Goal: Task Accomplishment & Management: Manage account settings

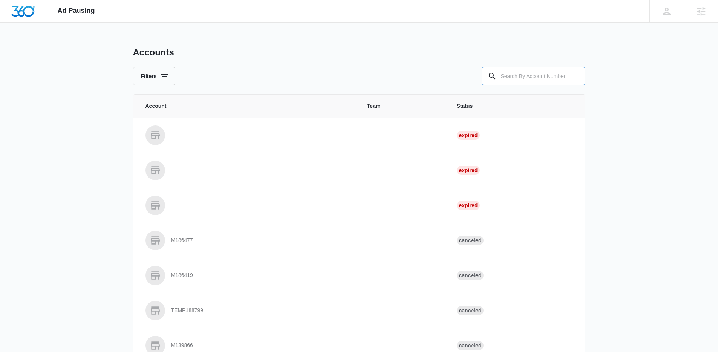
click at [509, 82] on input "text" at bounding box center [534, 76] width 104 height 18
paste input "M38713"
type input "M38713"
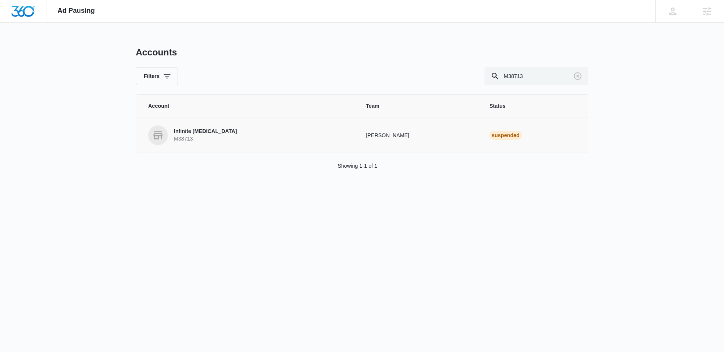
click at [202, 130] on p "Infinite [MEDICAL_DATA]" at bounding box center [205, 132] width 63 height 8
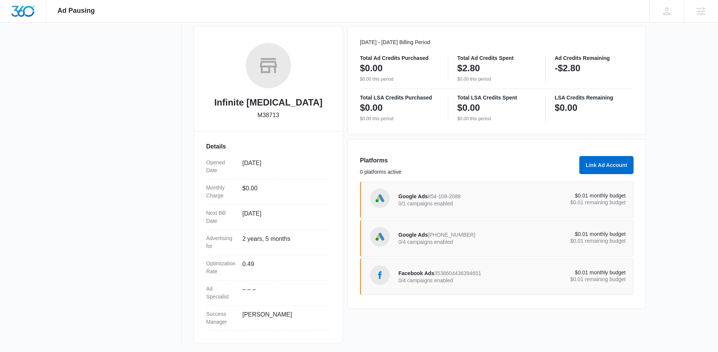
scroll to position [102, 0]
click at [466, 280] on p "0/4 campaigns enabled" at bounding box center [456, 279] width 114 height 5
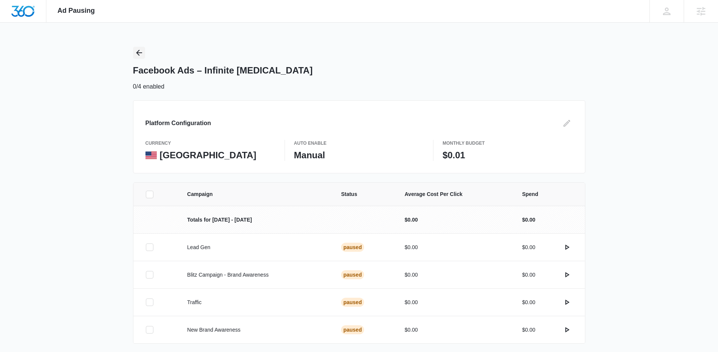
click at [141, 51] on icon "Back" at bounding box center [139, 52] width 9 height 9
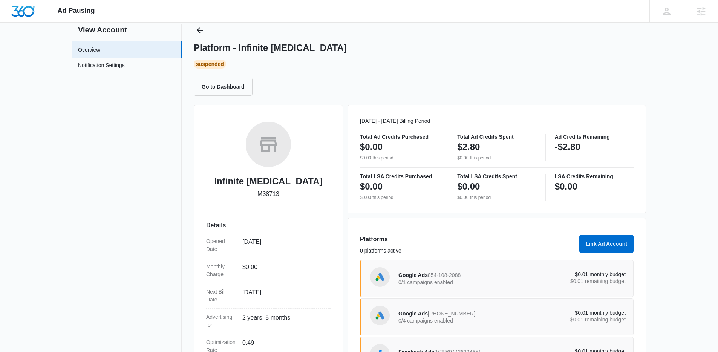
scroll to position [71, 0]
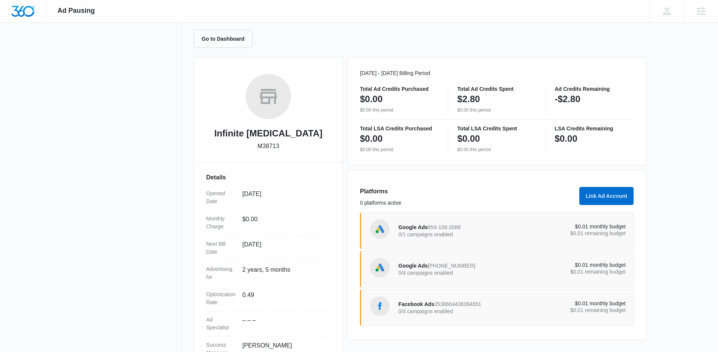
click at [464, 267] on span "[PHONE_NUMBER]" at bounding box center [452, 266] width 48 height 6
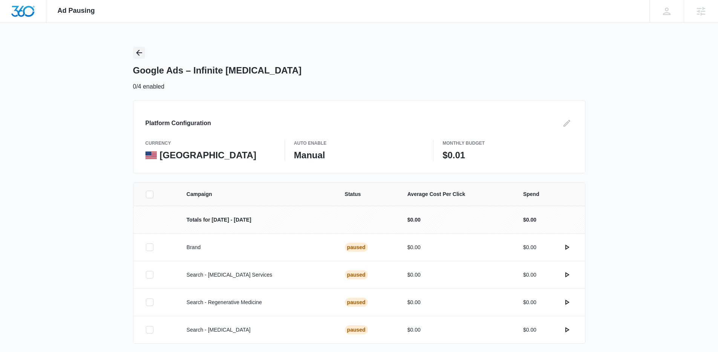
click at [136, 50] on icon "Back" at bounding box center [139, 52] width 9 height 9
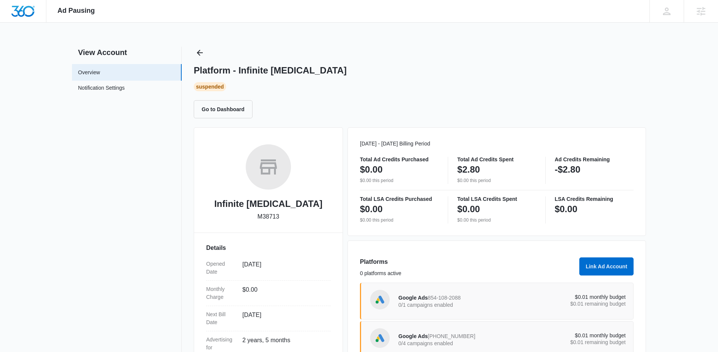
click at [466, 309] on div "Google Ads 854-108-2088 0/1 campaigns enabled" at bounding box center [456, 301] width 114 height 16
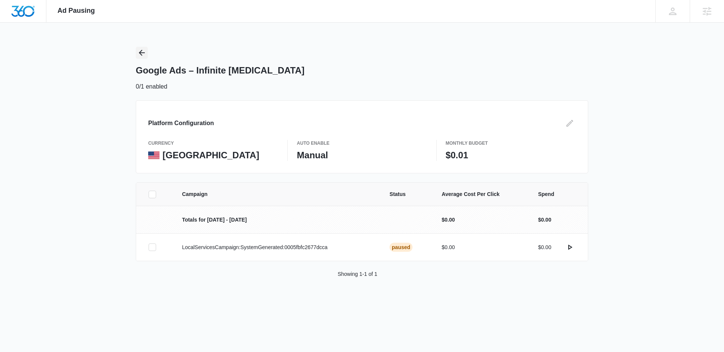
click at [146, 54] on icon "Back" at bounding box center [141, 52] width 9 height 9
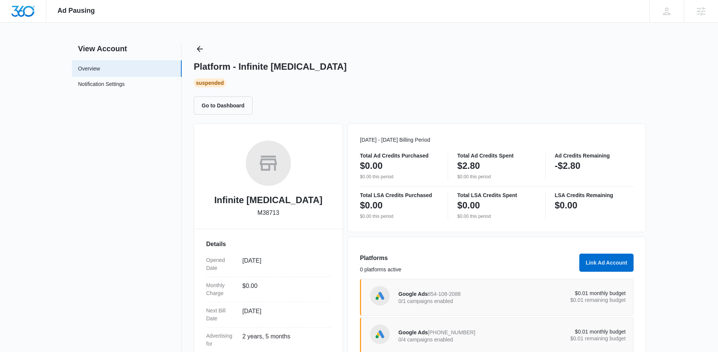
scroll to position [65, 0]
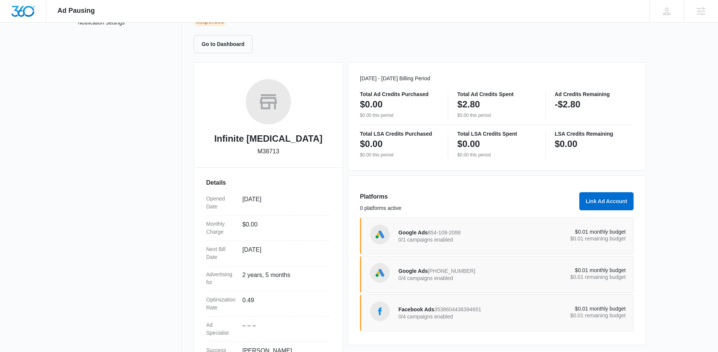
click at [510, 238] on p "0/1 campaigns enabled" at bounding box center [456, 239] width 114 height 5
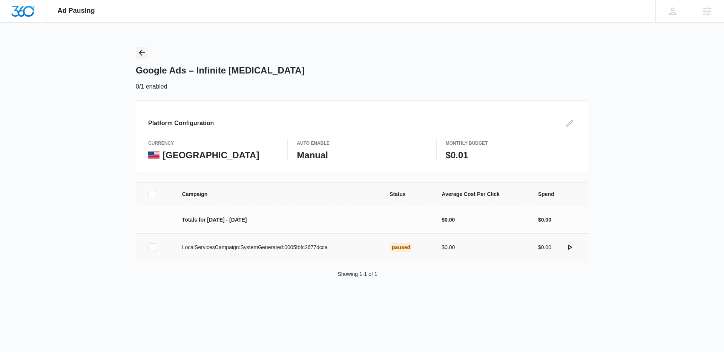
click at [142, 50] on icon "Back" at bounding box center [142, 53] width 6 height 6
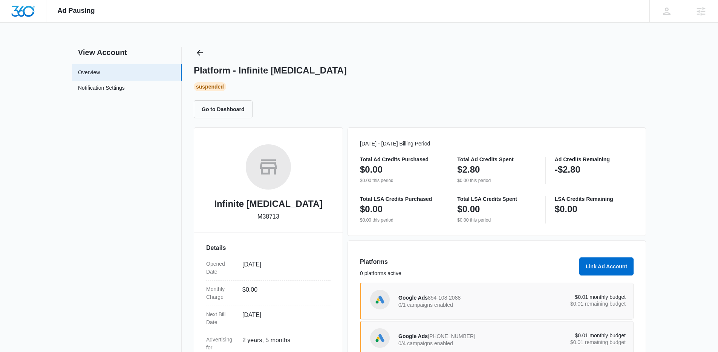
click at [208, 49] on div "Platform - Infinite [MEDICAL_DATA] Suspended Go to Dashboard" at bounding box center [420, 83] width 452 height 72
click at [201, 55] on icon "Back" at bounding box center [199, 52] width 9 height 9
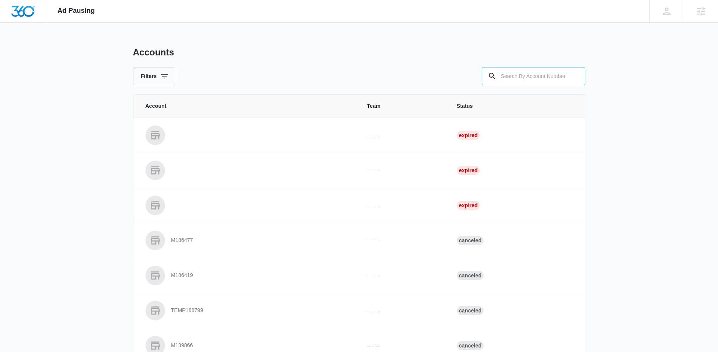
click at [493, 80] on icon at bounding box center [492, 76] width 9 height 9
click at [511, 80] on input "text" at bounding box center [534, 76] width 104 height 18
paste input "M332859"
type input "M332859"
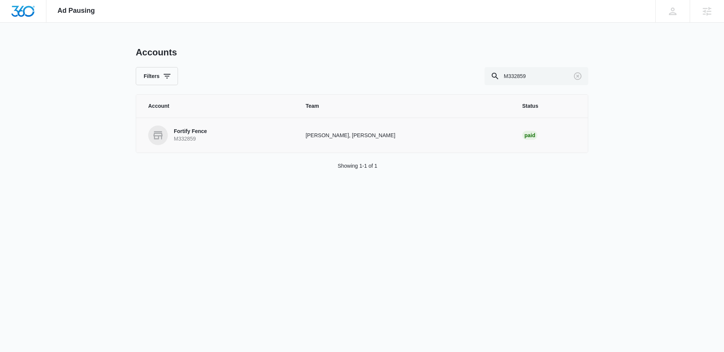
click at [205, 132] on p "Fortify Fence" at bounding box center [190, 132] width 33 height 8
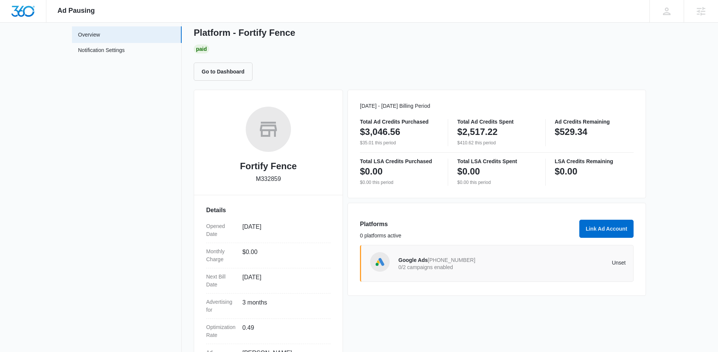
scroll to position [59, 0]
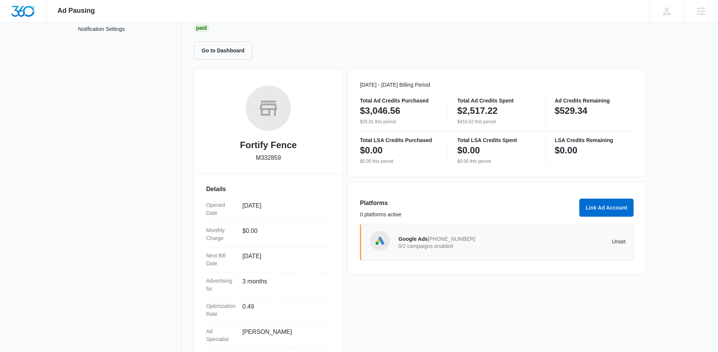
click at [443, 244] on p "0/2 campaigns enabled" at bounding box center [456, 246] width 114 height 5
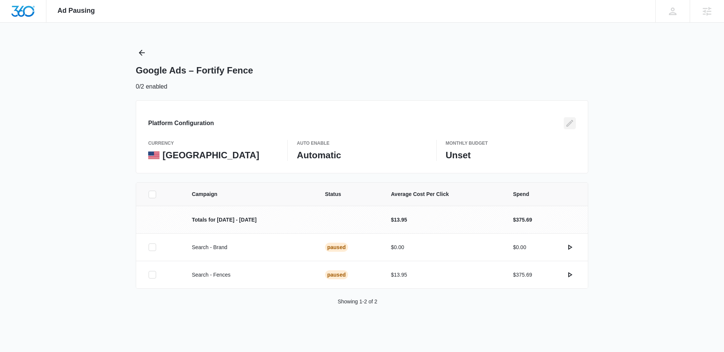
click at [568, 124] on icon "Edit" at bounding box center [569, 123] width 9 height 9
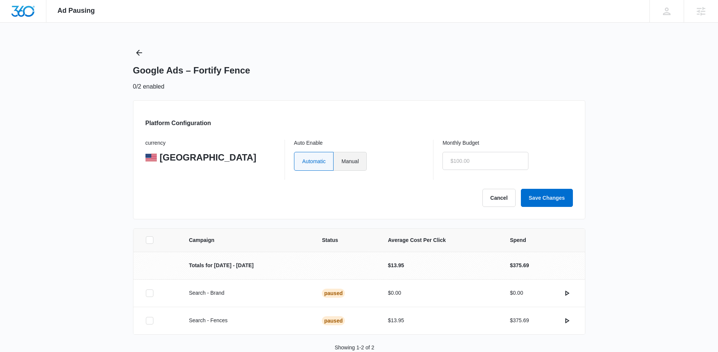
click at [357, 161] on label "Manual" at bounding box center [350, 161] width 33 height 19
click at [342, 161] on input "Manual" at bounding box center [341, 161] width 0 height 0
radio input "true"
click at [464, 161] on input "text" at bounding box center [486, 161] width 86 height 18
type input "$0.00"
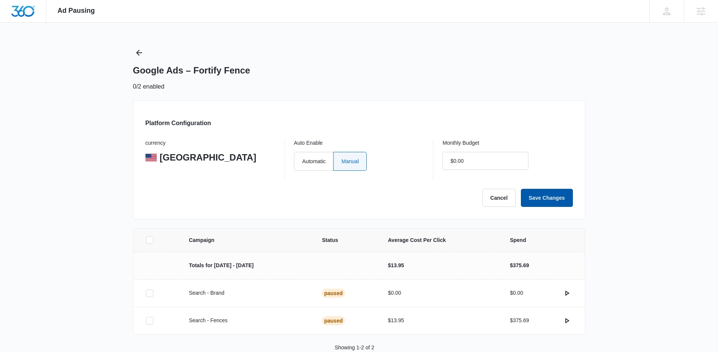
click at [550, 200] on button "Save Changes" at bounding box center [547, 198] width 52 height 18
